Goal: Information Seeking & Learning: Learn about a topic

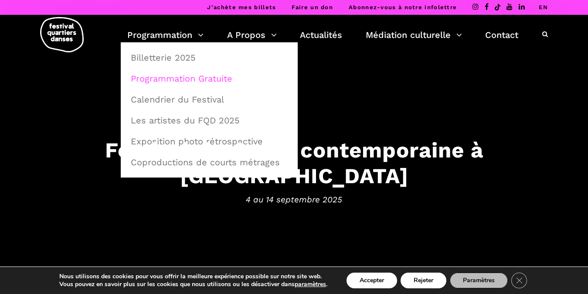
click at [175, 81] on link "Programmation Gratuite" at bounding box center [208, 78] width 167 height 20
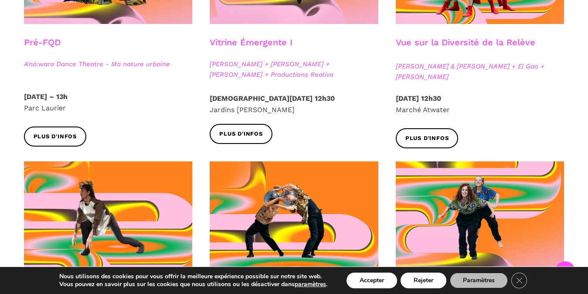
scroll to position [386, 0]
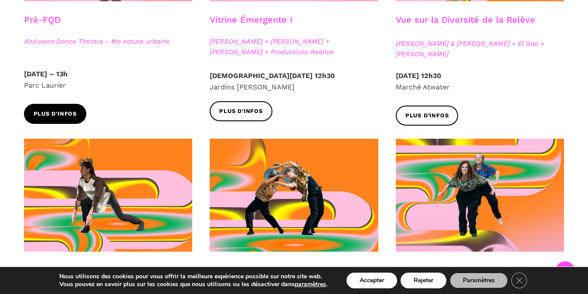
click at [61, 114] on span "Plus d'infos" at bounding box center [56, 113] width 44 height 9
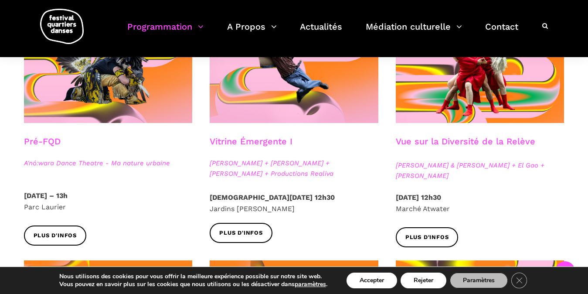
scroll to position [151, 0]
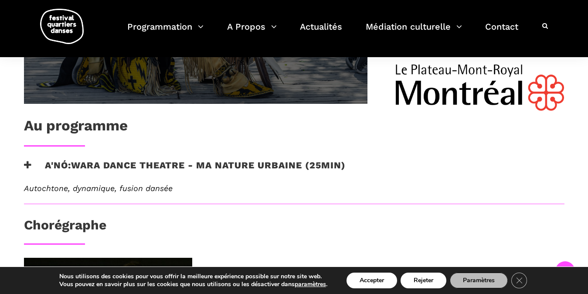
scroll to position [412, 0]
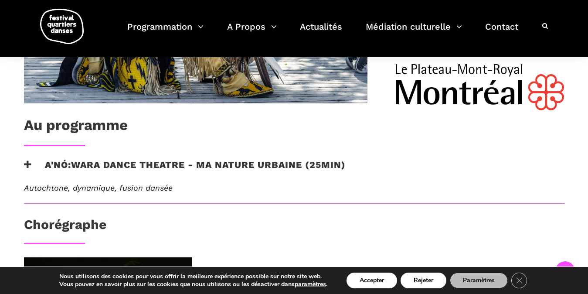
click at [265, 163] on h3 "A'nó:wara Dance Theatre - Ma nature urbaine (25min)" at bounding box center [185, 170] width 322 height 22
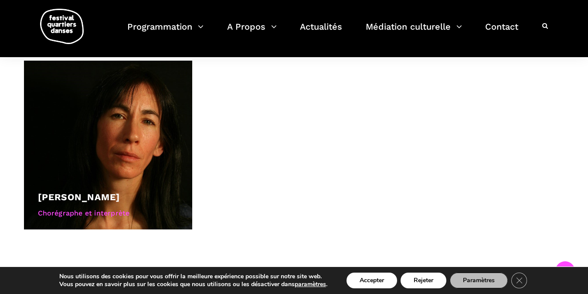
scroll to position [713, 0]
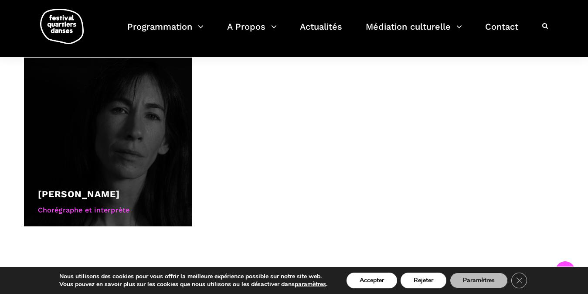
click at [101, 210] on div "Chorégraphe et interprète" at bounding box center [108, 209] width 141 height 11
click at [120, 188] on link "[PERSON_NAME]" at bounding box center [79, 193] width 82 height 11
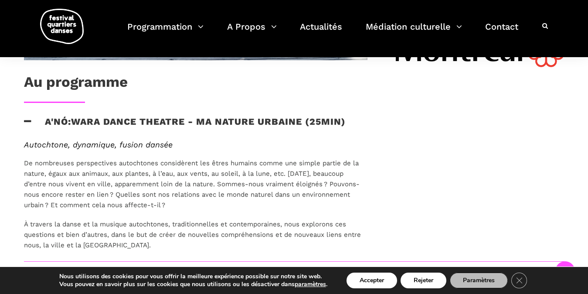
scroll to position [415, 0]
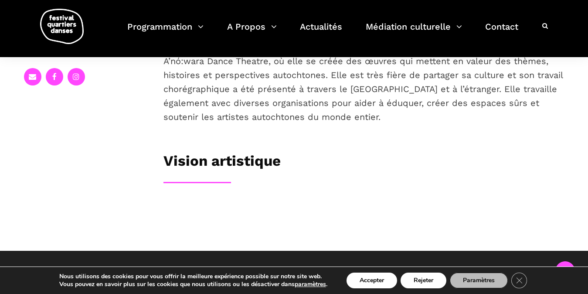
scroll to position [214, 0]
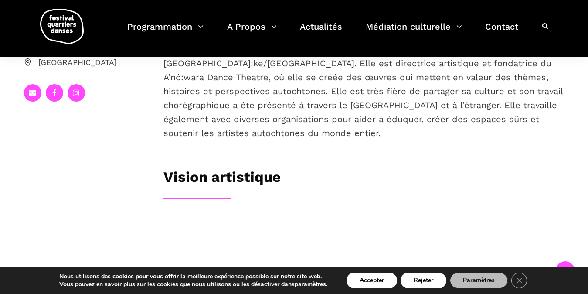
click at [249, 190] on h3 "Vision artistique" at bounding box center [221, 179] width 117 height 22
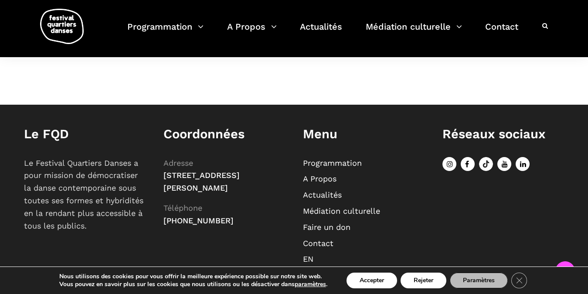
scroll to position [377, 0]
